Goal: Task Accomplishment & Management: Complete application form

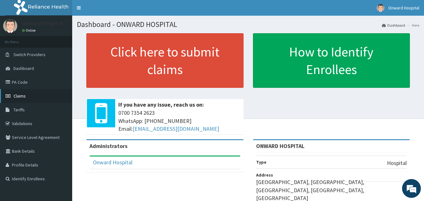
click at [22, 94] on span "Claims" at bounding box center [19, 96] width 12 height 6
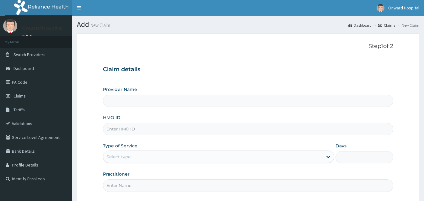
click at [149, 129] on input "HMO ID" at bounding box center [248, 129] width 291 height 12
type input "ONWARD HOSPITAL"
type input "EFM/10093/B"
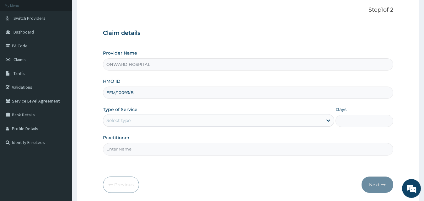
scroll to position [59, 0]
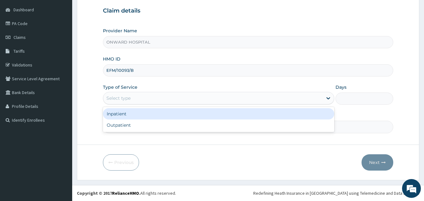
click at [149, 99] on div "Select type" at bounding box center [212, 98] width 219 height 10
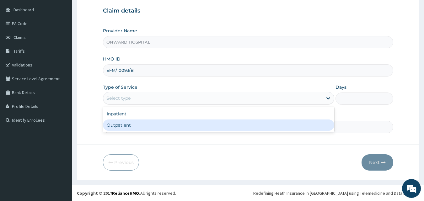
click at [136, 125] on div "Outpatient" at bounding box center [218, 125] width 231 height 11
type input "1"
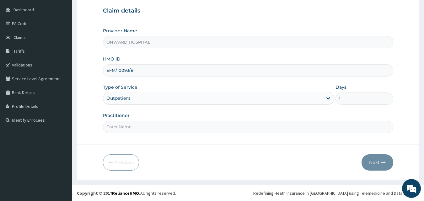
click at [131, 128] on input "Practitioner" at bounding box center [248, 127] width 291 height 12
type input "[PERSON_NAME]"
click at [378, 163] on button "Next" at bounding box center [377, 162] width 32 height 16
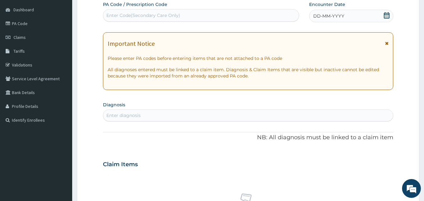
click at [128, 115] on div "Enter diagnosis" at bounding box center [123, 115] width 34 height 6
type input "malari"
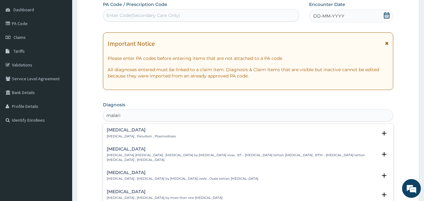
click at [142, 136] on p "Malaria , Paludism , Plasmodiosis" at bounding box center [141, 136] width 69 height 4
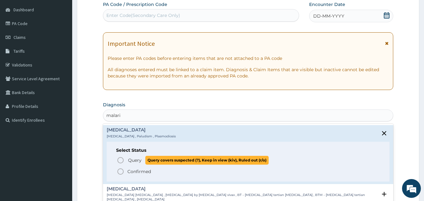
click at [135, 160] on span "Query" at bounding box center [134, 160] width 13 height 6
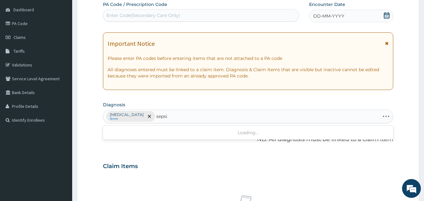
type input "sepsis"
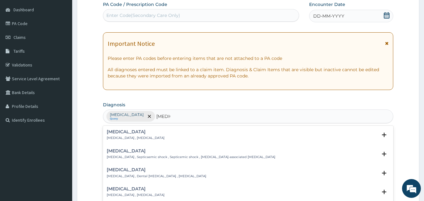
click at [130, 136] on p "Systemic infection , Sepsis" at bounding box center [136, 138] width 58 height 4
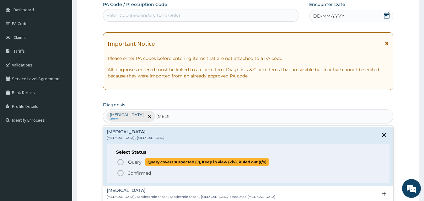
click at [133, 162] on span "Query" at bounding box center [134, 162] width 13 height 6
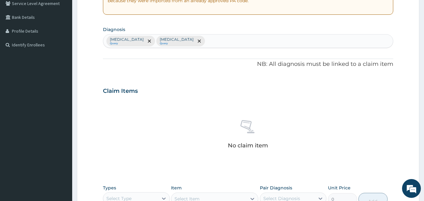
scroll to position [216, 0]
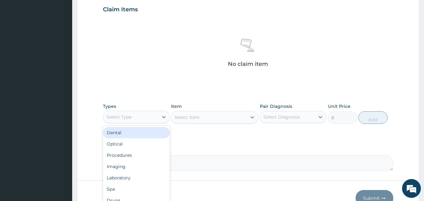
click at [130, 120] on div "Select Type" at bounding box center [130, 117] width 55 height 10
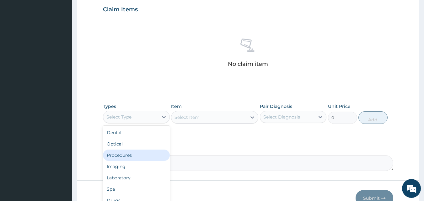
click at [130, 153] on div "Procedures" at bounding box center [136, 155] width 67 height 11
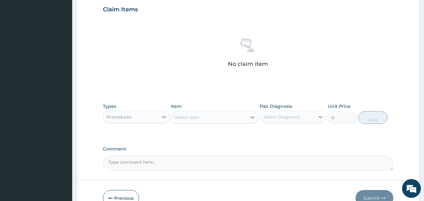
click at [252, 117] on icon at bounding box center [252, 117] width 6 height 6
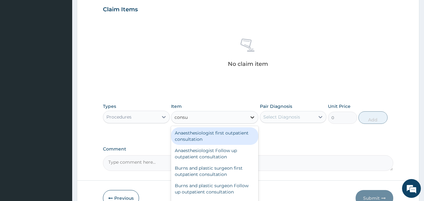
type input "consul"
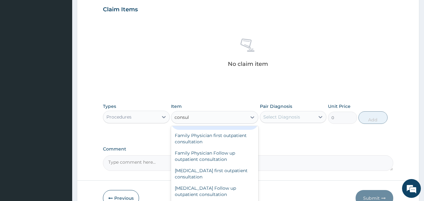
scroll to position [282, 0]
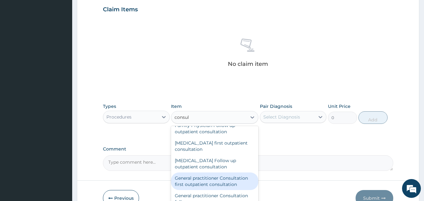
click at [220, 182] on div "General practitioner Consultation first outpatient consultation" at bounding box center [214, 182] width 87 height 18
type input "3795"
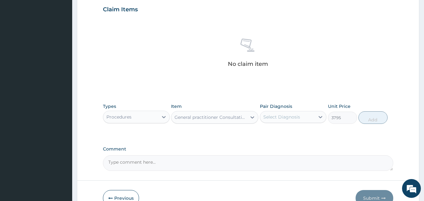
click at [291, 121] on div "Select Diagnosis" at bounding box center [287, 117] width 55 height 10
click at [292, 129] on div "Malaria" at bounding box center [293, 133] width 67 height 13
checkbox input "true"
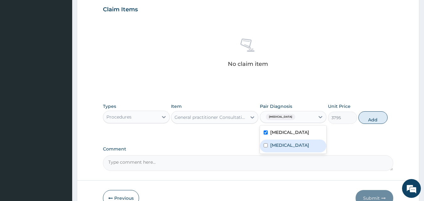
click at [279, 148] on div "Sepsis" at bounding box center [293, 146] width 67 height 13
checkbox input "true"
click at [368, 117] on button "Add" at bounding box center [372, 117] width 29 height 13
type input "0"
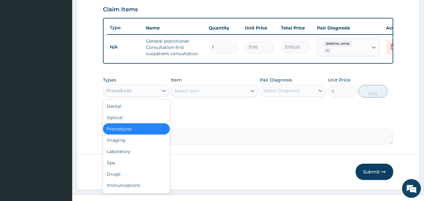
click at [149, 96] on div "Procedures" at bounding box center [130, 91] width 55 height 10
click at [131, 155] on div "Laboratory" at bounding box center [136, 151] width 67 height 11
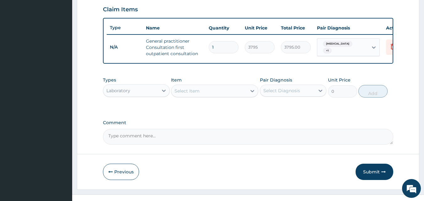
click at [250, 96] on div "Select Item" at bounding box center [214, 91] width 87 height 13
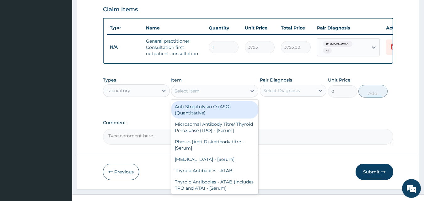
click at [245, 96] on div "Select Item" at bounding box center [208, 91] width 75 height 10
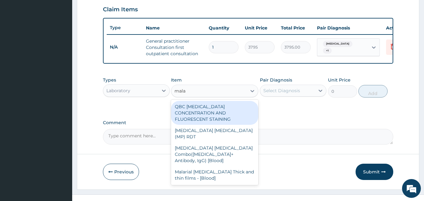
type input "malar"
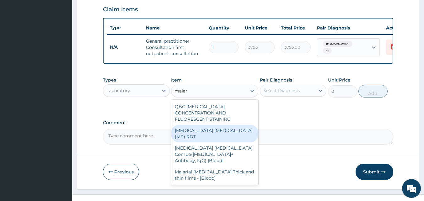
click at [236, 130] on div "MALARIA PARASITE (MP) RDT" at bounding box center [214, 134] width 87 height 18
type input "1725"
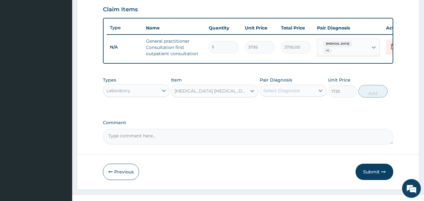
click at [280, 96] on div "Select Diagnosis" at bounding box center [287, 91] width 55 height 10
click at [281, 109] on label "Malaria" at bounding box center [289, 106] width 39 height 6
checkbox input "true"
click at [376, 96] on button "Add" at bounding box center [372, 91] width 29 height 13
type input "0"
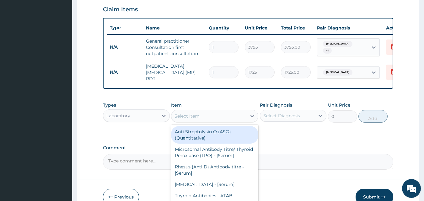
click at [209, 119] on div "Select Item" at bounding box center [208, 116] width 75 height 10
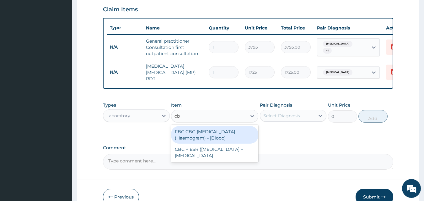
type input "cbc"
click at [212, 144] on div "FBC CBC-Complete Blood Count (Haemogram) - [Blood]" at bounding box center [214, 135] width 87 height 18
type input "4600"
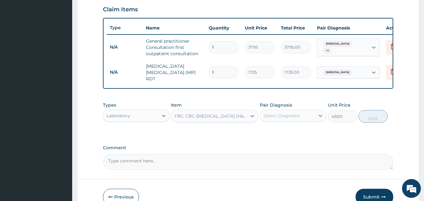
click at [267, 119] on div "Select Diagnosis" at bounding box center [281, 116] width 37 height 6
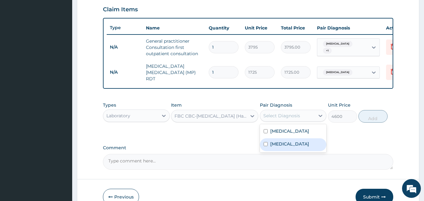
click at [281, 146] on label "Sepsis" at bounding box center [289, 144] width 39 height 6
checkbox input "true"
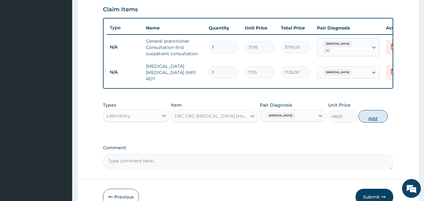
click at [373, 119] on button "Add" at bounding box center [372, 116] width 29 height 13
type input "0"
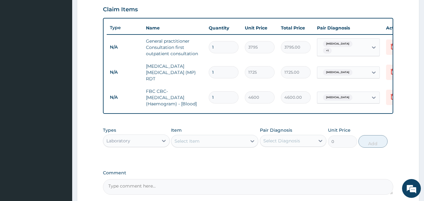
click at [144, 146] on div "Laboratory" at bounding box center [130, 141] width 55 height 10
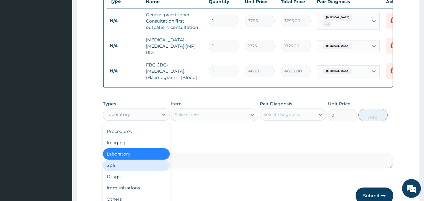
scroll to position [276, 0]
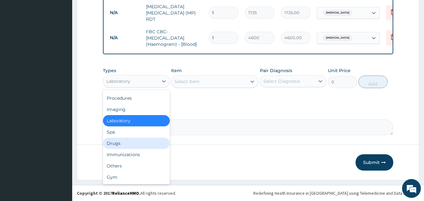
click at [126, 141] on div "Drugs" at bounding box center [136, 143] width 67 height 11
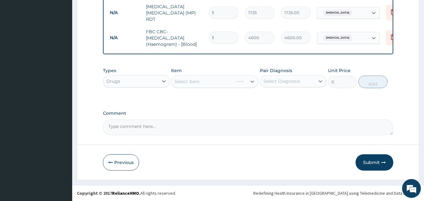
click at [237, 82] on div "Select Item" at bounding box center [214, 81] width 87 height 13
click at [238, 83] on div "Select Item" at bounding box center [208, 82] width 75 height 10
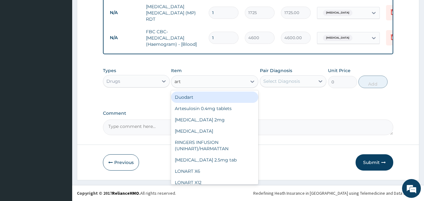
type input "arte"
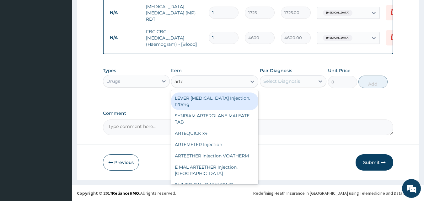
scroll to position [80, 0]
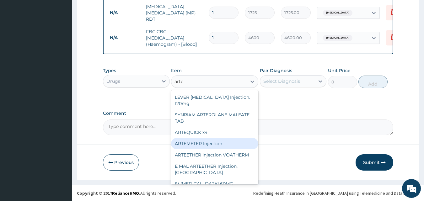
click at [229, 138] on div "ARTEMETER Injection" at bounding box center [214, 143] width 87 height 11
type input "1012"
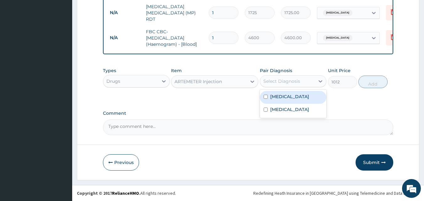
click at [298, 79] on div "Select Diagnosis" at bounding box center [281, 81] width 37 height 6
click at [276, 99] on label "Malaria" at bounding box center [289, 96] width 39 height 6
checkbox input "true"
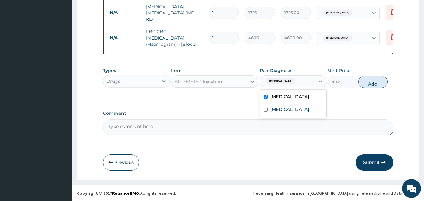
click at [378, 84] on button "Add" at bounding box center [372, 82] width 29 height 13
type input "0"
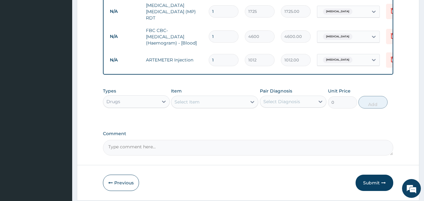
click at [191, 102] on div "Select Item" at bounding box center [186, 102] width 25 height 6
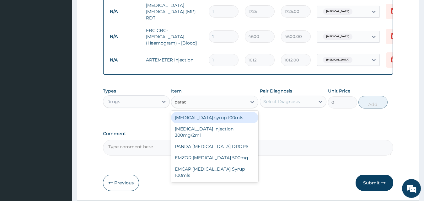
type input "parace"
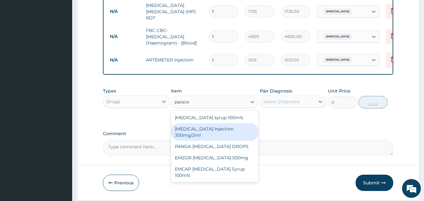
click at [201, 134] on div "PARACETAMOL Injection 300mg/2ml" at bounding box center [214, 132] width 87 height 18
type input "278.3"
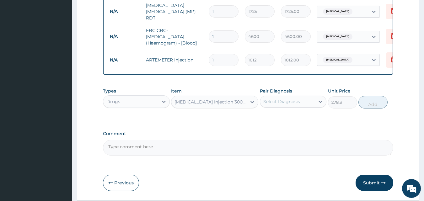
click at [284, 105] on div "Select Diagnosis" at bounding box center [281, 102] width 37 height 6
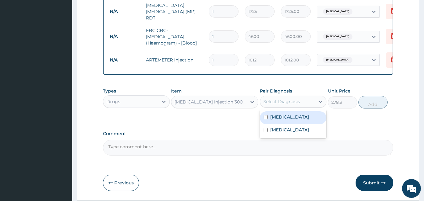
click at [280, 118] on label "Malaria" at bounding box center [289, 117] width 39 height 6
checkbox input "true"
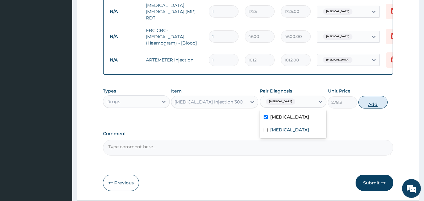
click at [365, 105] on button "Add" at bounding box center [372, 102] width 29 height 13
type input "0"
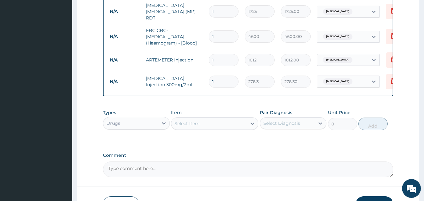
drag, startPoint x: 207, startPoint y: 78, endPoint x: 194, endPoint y: 76, distance: 14.0
click at [194, 76] on tr "N/A PARACETAMOL Injection 300mg/2ml 1 278.3 278.30 Malaria Delete" at bounding box center [260, 82] width 307 height 22
type input "2"
type input "556.60"
type input "2"
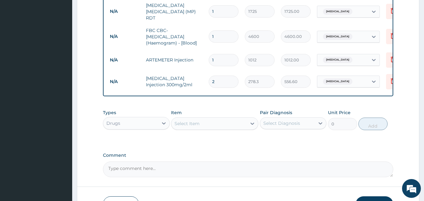
click at [181, 130] on div "Select Item" at bounding box center [214, 123] width 87 height 13
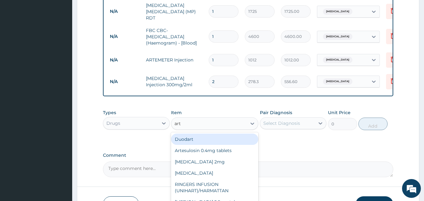
type input "arte"
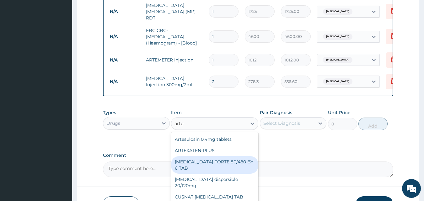
click at [199, 163] on div "COARTEM FORTE 80/480 BY 6 TAB" at bounding box center [214, 165] width 87 height 18
type input "480.7"
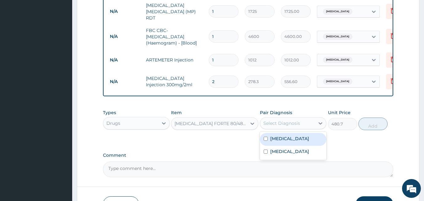
click at [277, 126] on div "Select Diagnosis" at bounding box center [281, 123] width 37 height 6
drag, startPoint x: 280, startPoint y: 139, endPoint x: 342, endPoint y: 139, distance: 62.1
click at [280, 139] on label "Malaria" at bounding box center [289, 139] width 39 height 6
checkbox input "true"
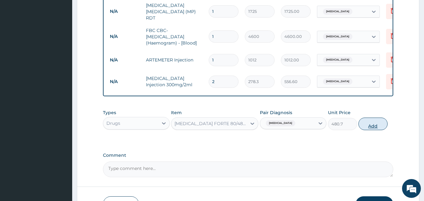
click at [375, 126] on button "Add" at bounding box center [372, 124] width 29 height 13
type input "0"
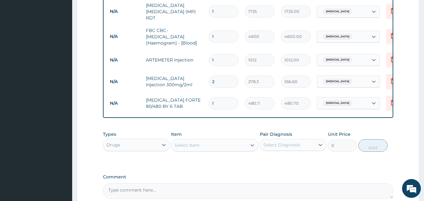
drag, startPoint x: 224, startPoint y: 99, endPoint x: 203, endPoint y: 99, distance: 20.4
click at [203, 99] on tr "N/A COARTEM FORTE 80/480 BY 6 TAB 1 480.7 480.70 Malaria Delete" at bounding box center [260, 104] width 307 height 22
type input "6"
type input "2884.20"
type input "6"
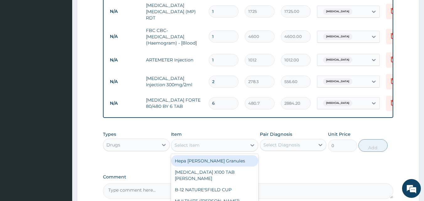
click at [186, 148] on div "Select Item" at bounding box center [186, 145] width 25 height 6
type input "parace"
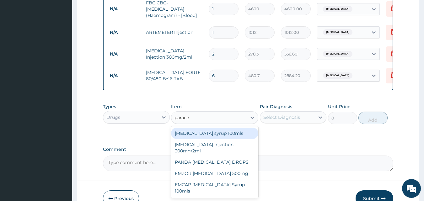
scroll to position [308, 0]
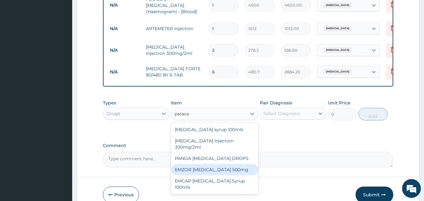
click at [233, 169] on div "EMZOR PARACETAMOL 500mg" at bounding box center [214, 169] width 87 height 11
type input "25.3"
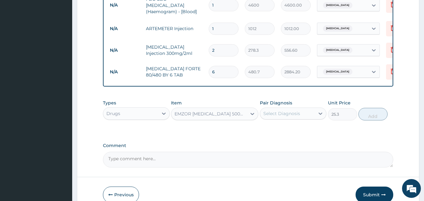
click at [276, 110] on div "Select Diagnosis" at bounding box center [287, 114] width 55 height 10
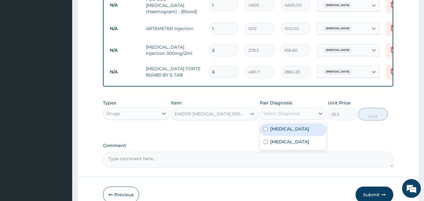
click at [277, 131] on label "Malaria" at bounding box center [289, 129] width 39 height 6
checkbox input "true"
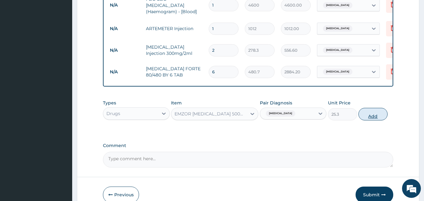
click at [368, 116] on button "Add" at bounding box center [372, 114] width 29 height 13
type input "0"
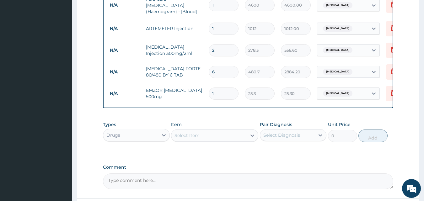
type input "18"
type input "455.40"
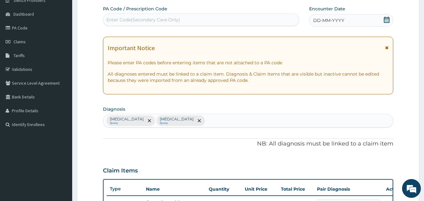
scroll to position [49, 0]
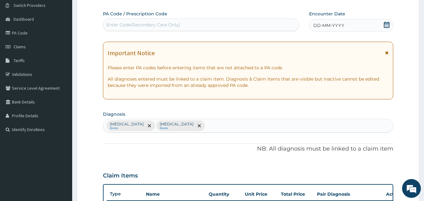
type input "18"
click at [349, 28] on div "DD-MM-YYYY" at bounding box center [351, 25] width 84 height 13
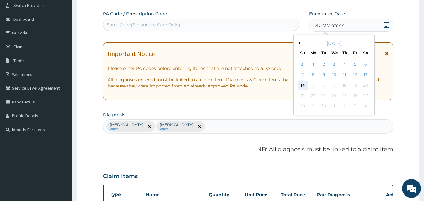
click at [304, 84] on div "14" at bounding box center [302, 85] width 9 height 9
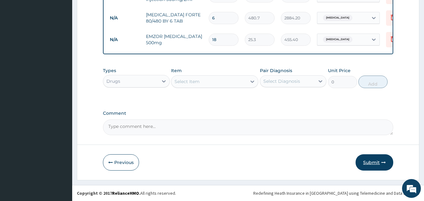
click at [378, 159] on button "Submit" at bounding box center [374, 162] width 38 height 16
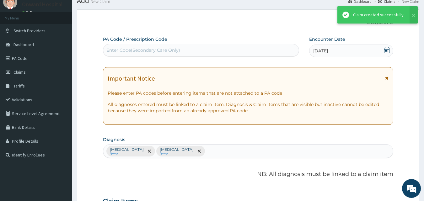
scroll to position [363, 0]
